Goal: Find specific page/section: Find specific page/section

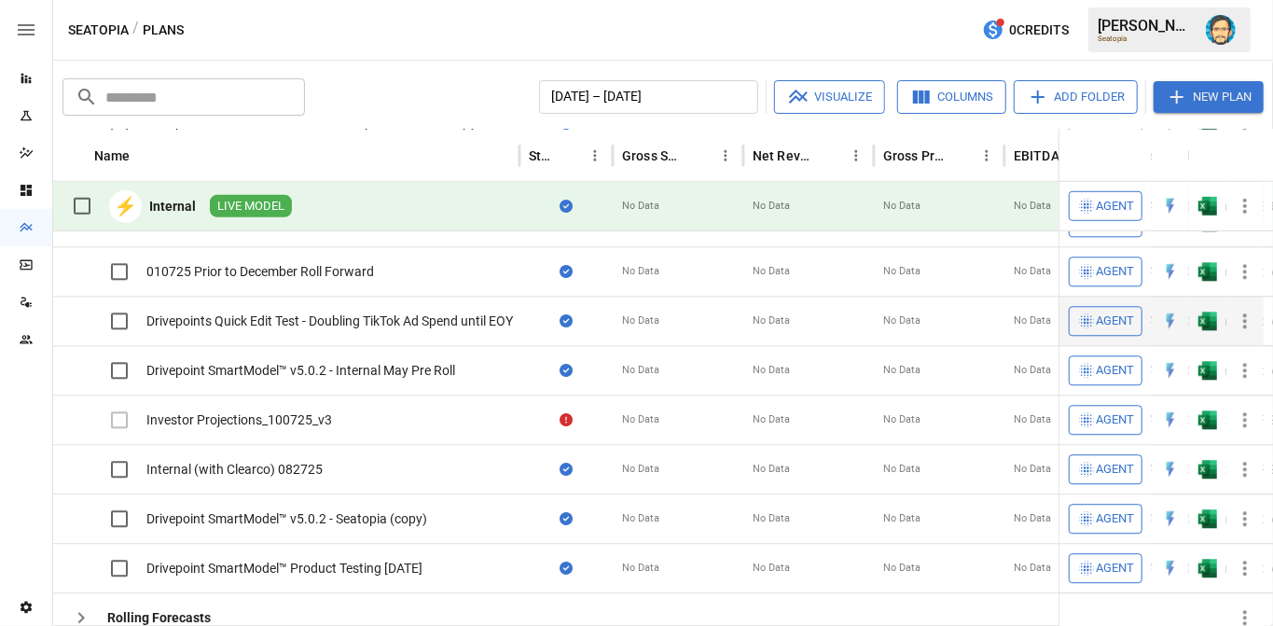
scroll to position [599, 0]
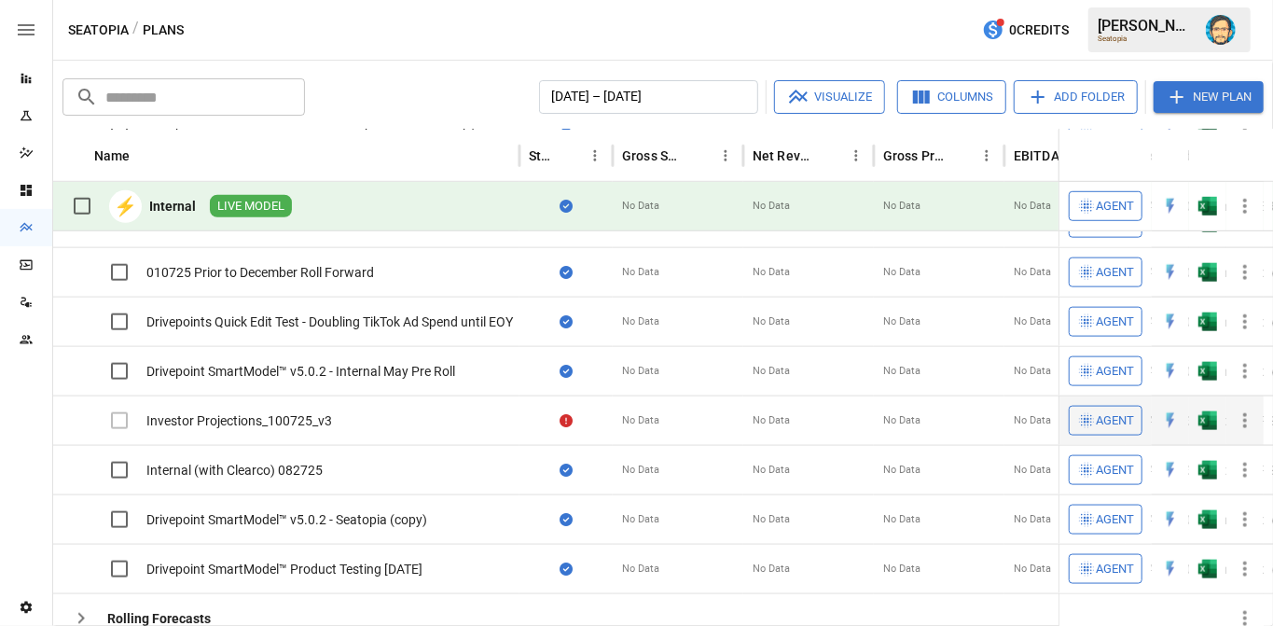
click at [1245, 418] on icon "button" at bounding box center [1245, 420] width 4 height 15
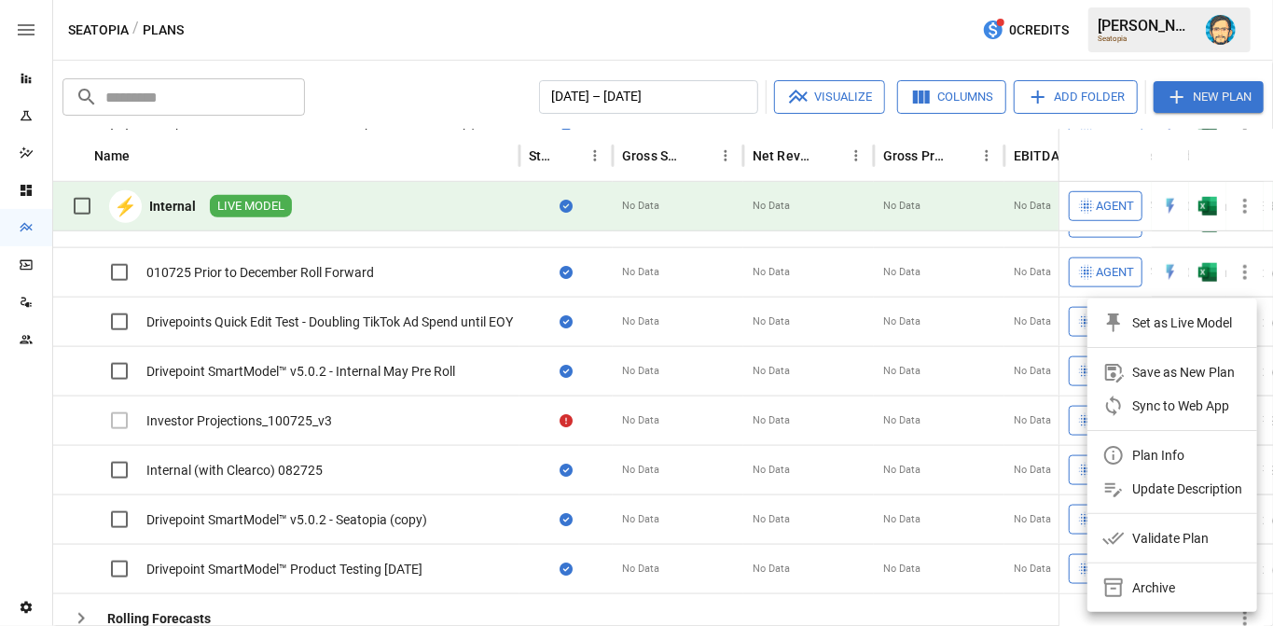
click at [1152, 452] on div "Plan Info" at bounding box center [1158, 455] width 52 height 22
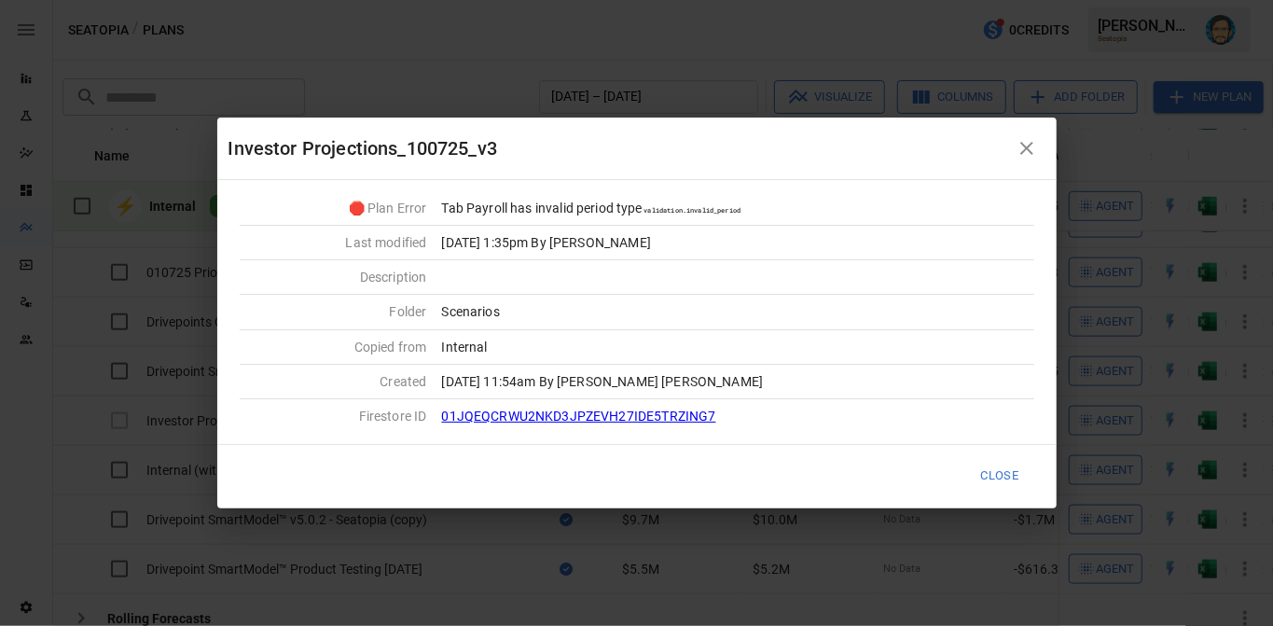
click at [1033, 148] on icon "button" at bounding box center [1027, 148] width 22 height 22
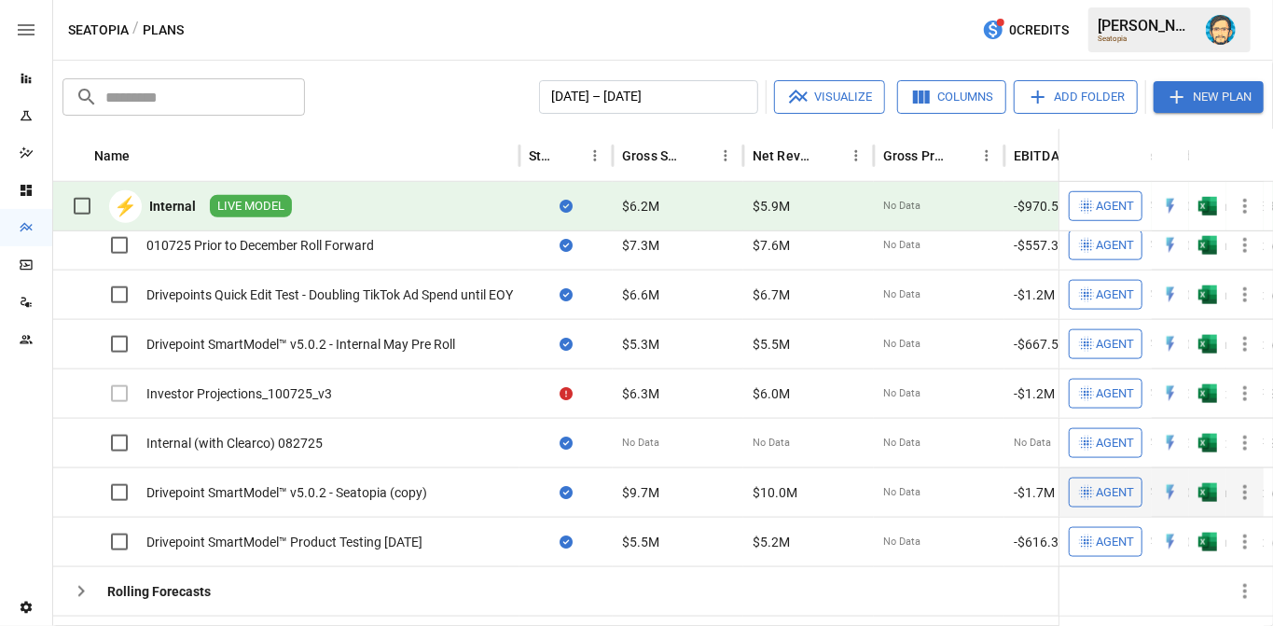
scroll to position [841, 0]
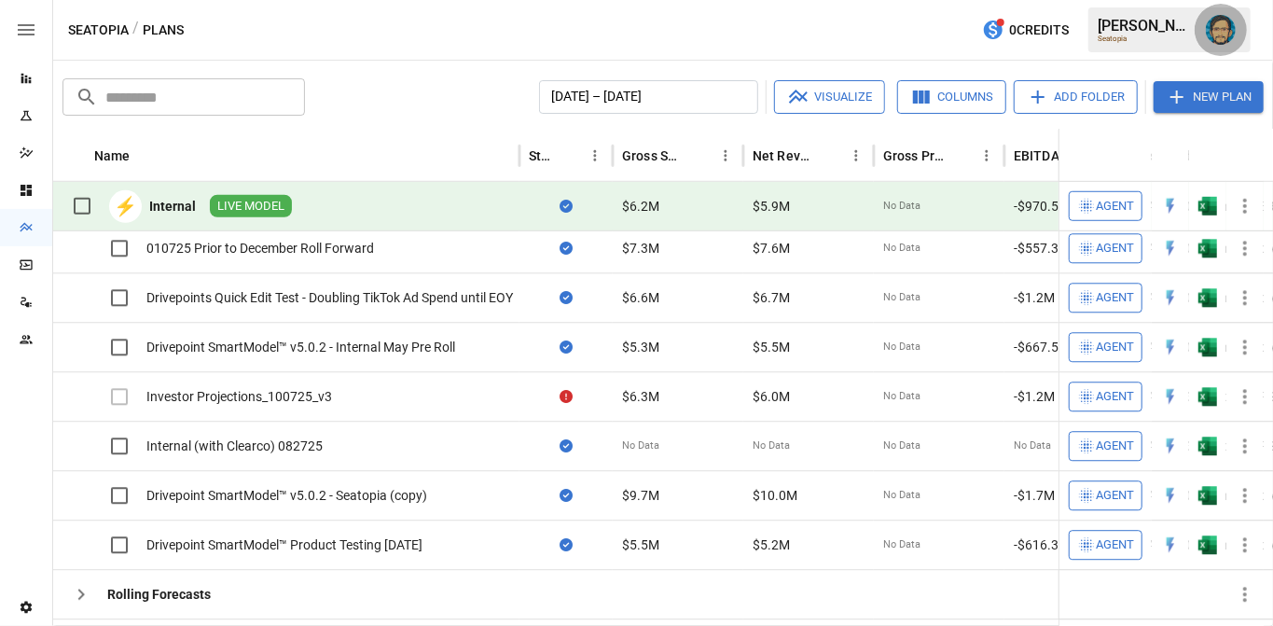
click at [1217, 33] on img "Dana Basken" at bounding box center [1221, 30] width 30 height 30
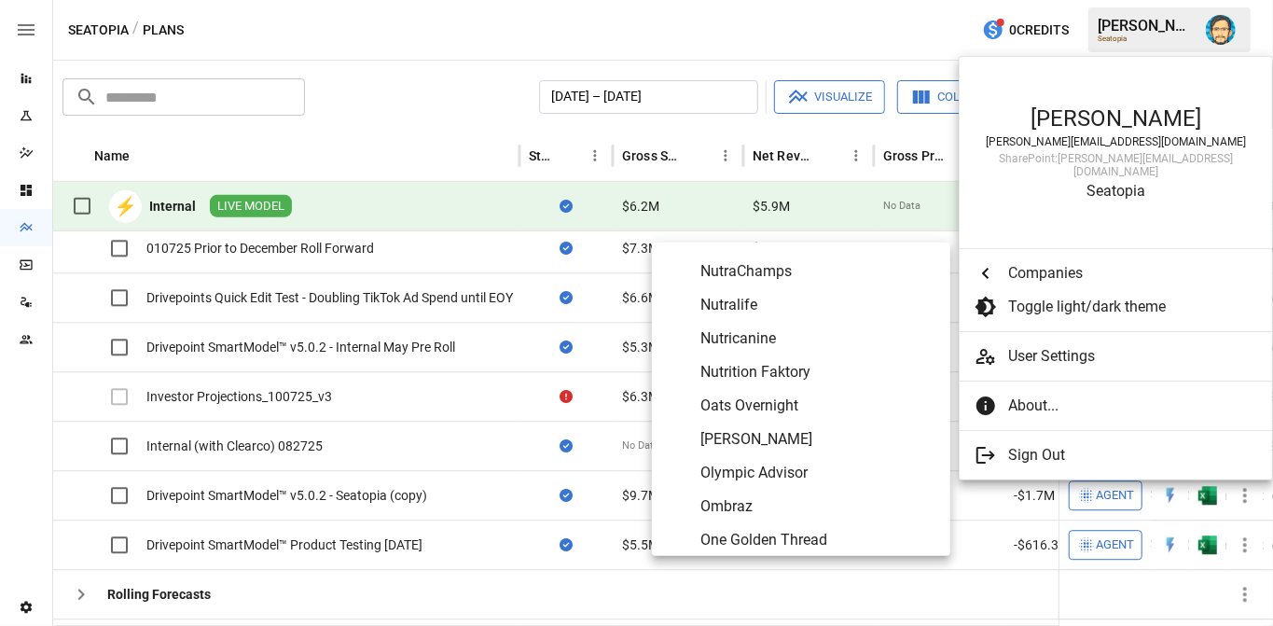
scroll to position [7002, 0]
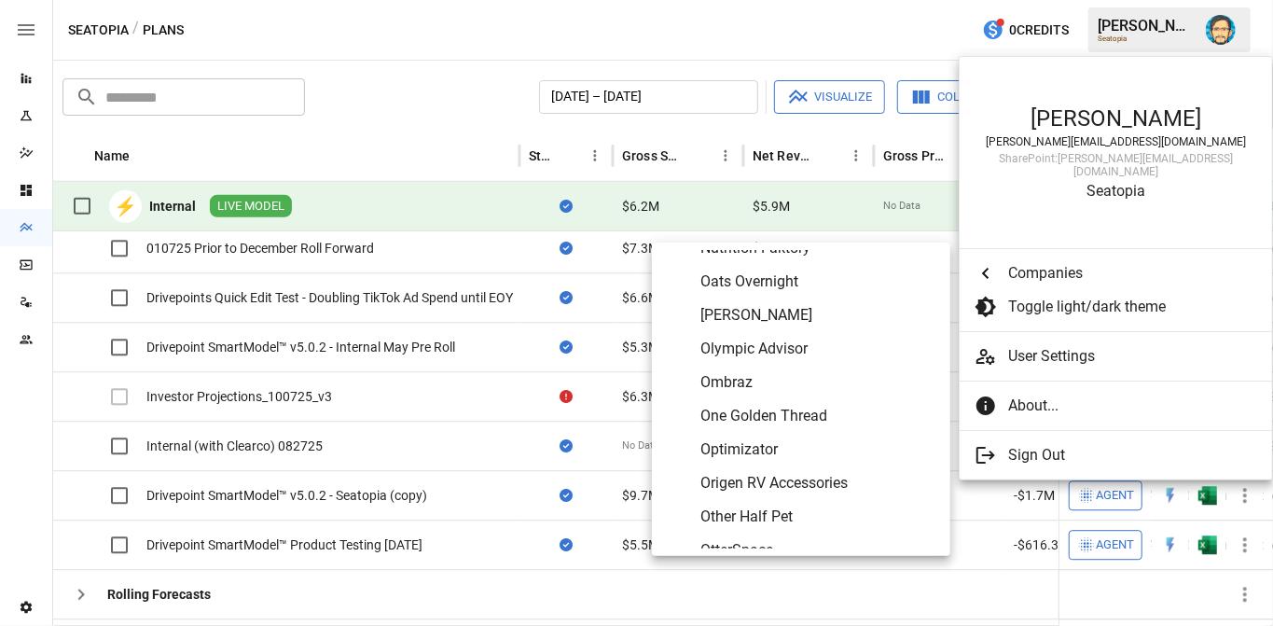
click at [779, 277] on span "Oats Overnight" at bounding box center [817, 281] width 235 height 22
